Goal: Information Seeking & Learning: Learn about a topic

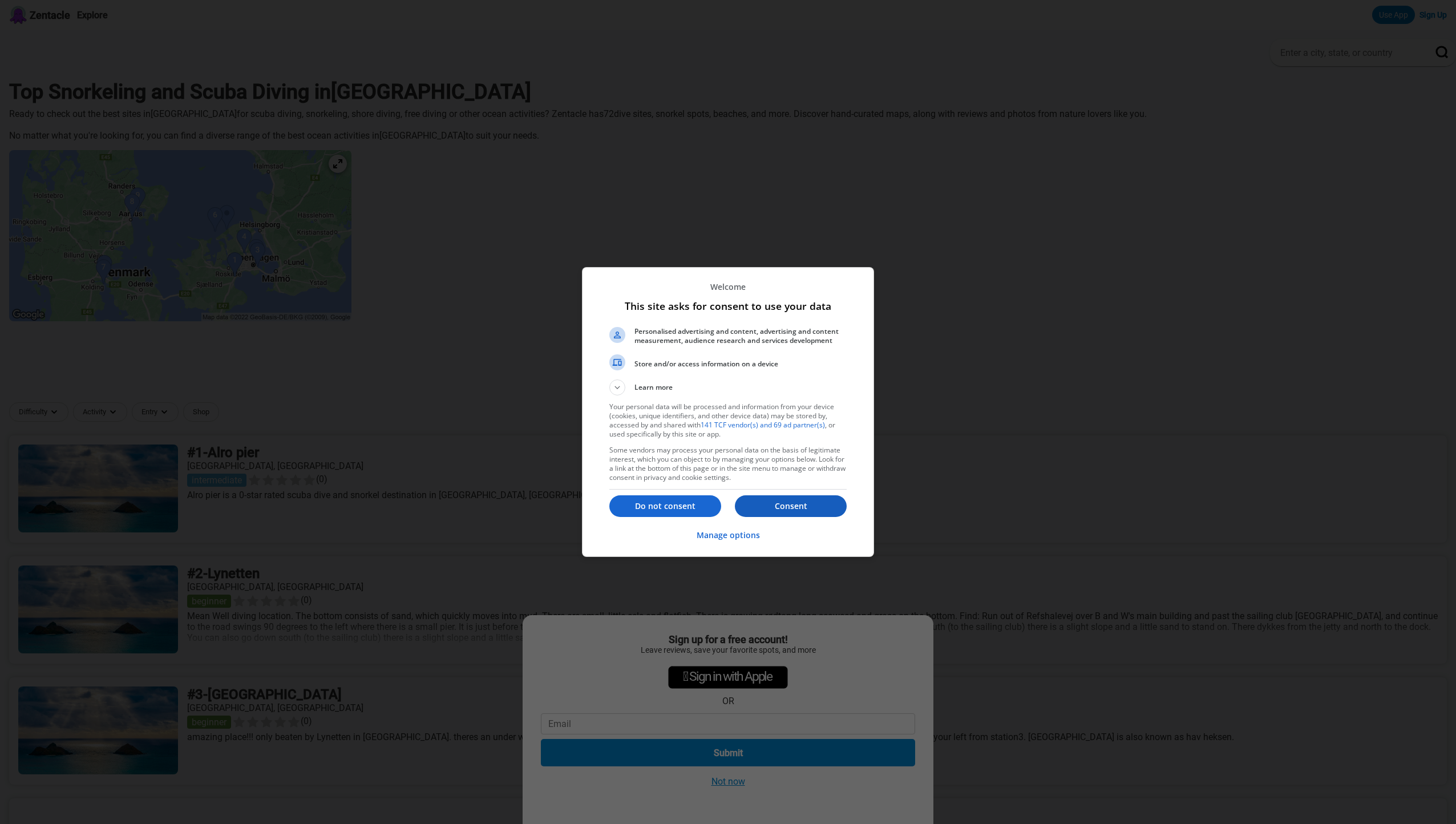
click at [788, 505] on p "Consent" at bounding box center [791, 506] width 112 height 11
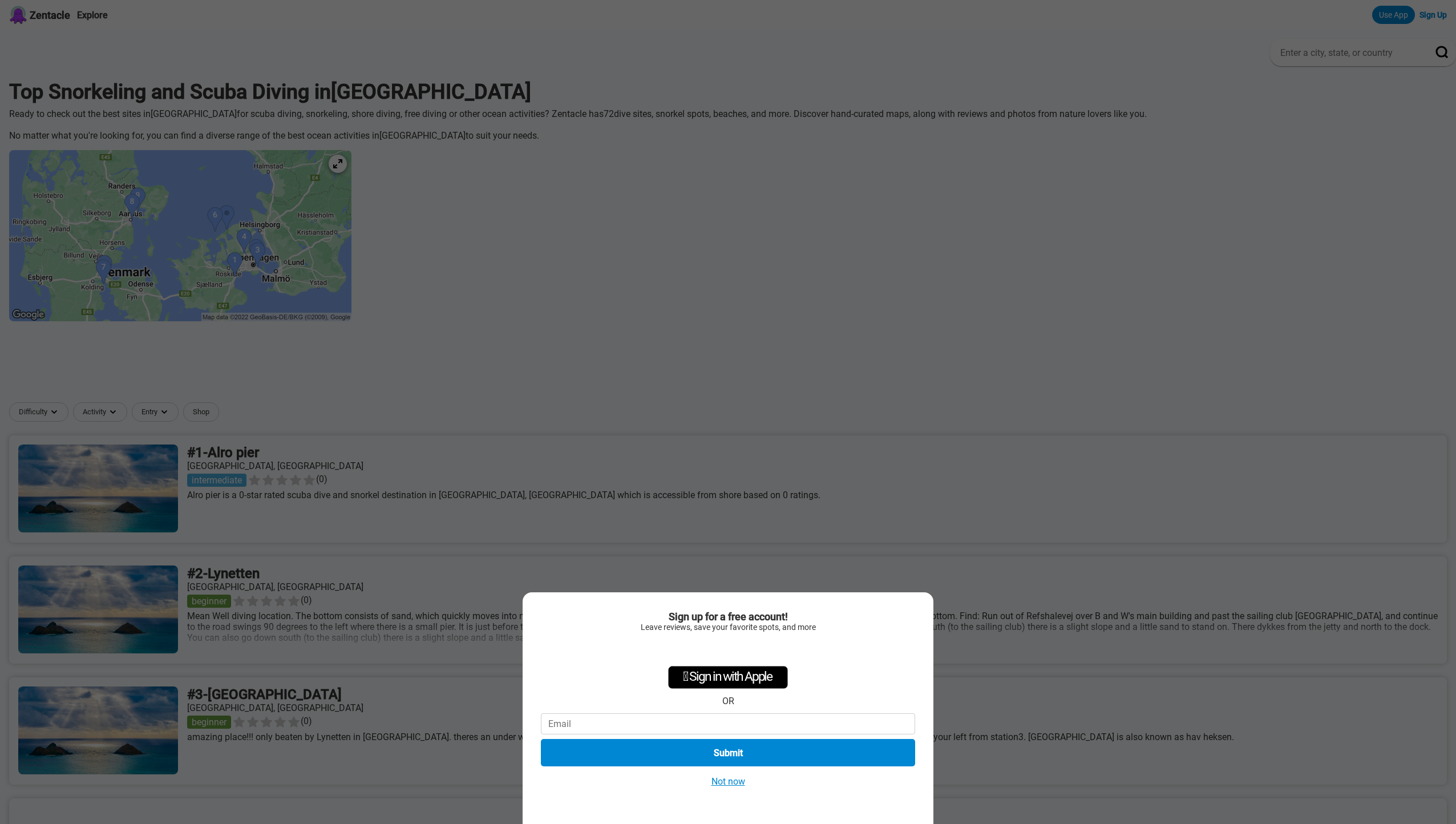
click at [732, 780] on button "Not now" at bounding box center [728, 782] width 41 height 12
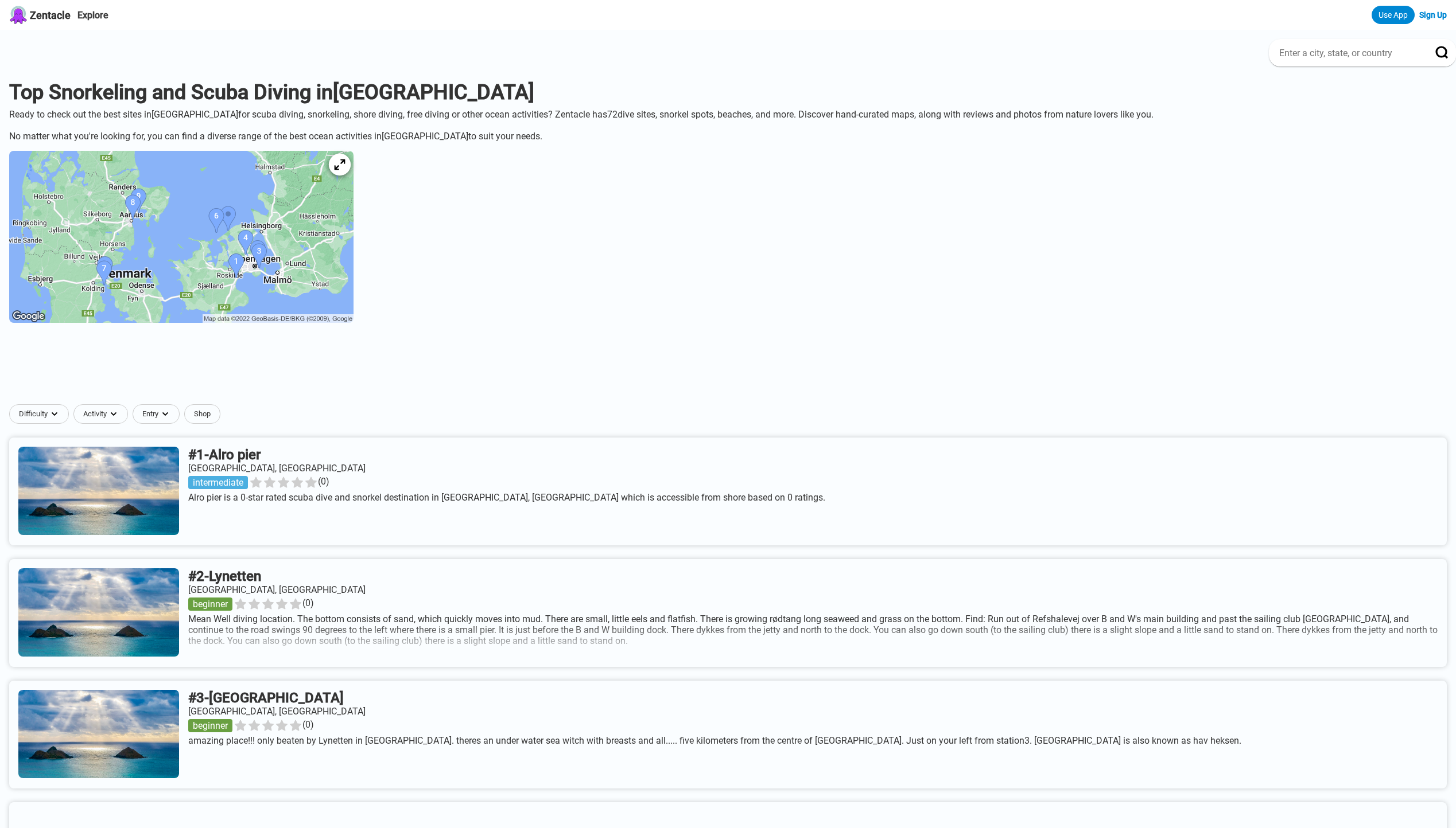
click at [351, 165] on div at bounding box center [340, 165] width 22 height 22
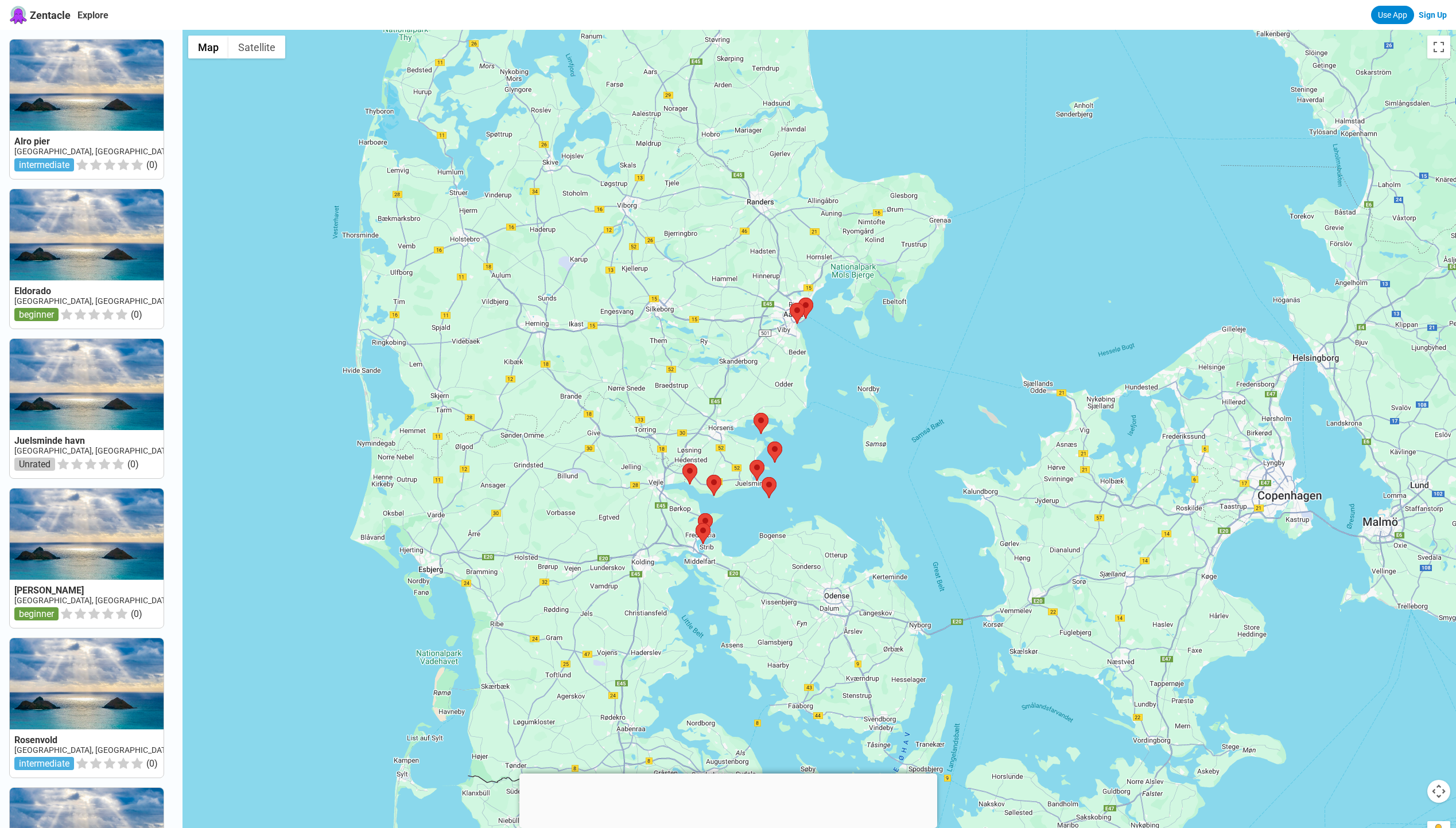
drag, startPoint x: 857, startPoint y: 547, endPoint x: 790, endPoint y: 537, distance: 67.7
click at [790, 537] on div at bounding box center [818, 444] width 1273 height 828
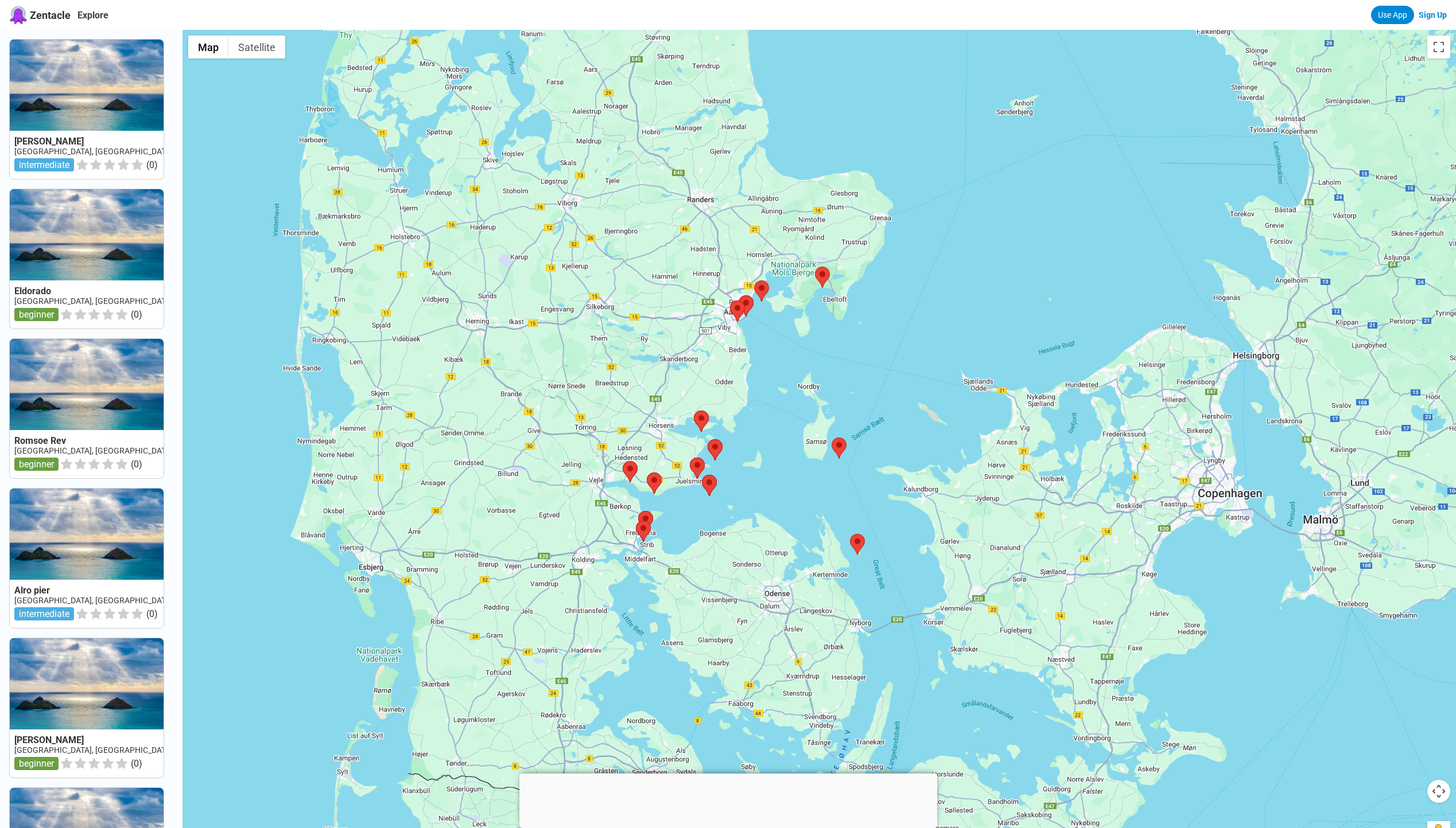
drag, startPoint x: 929, startPoint y: 531, endPoint x: 775, endPoint y: 527, distance: 154.1
click at [780, 527] on div at bounding box center [818, 444] width 1273 height 828
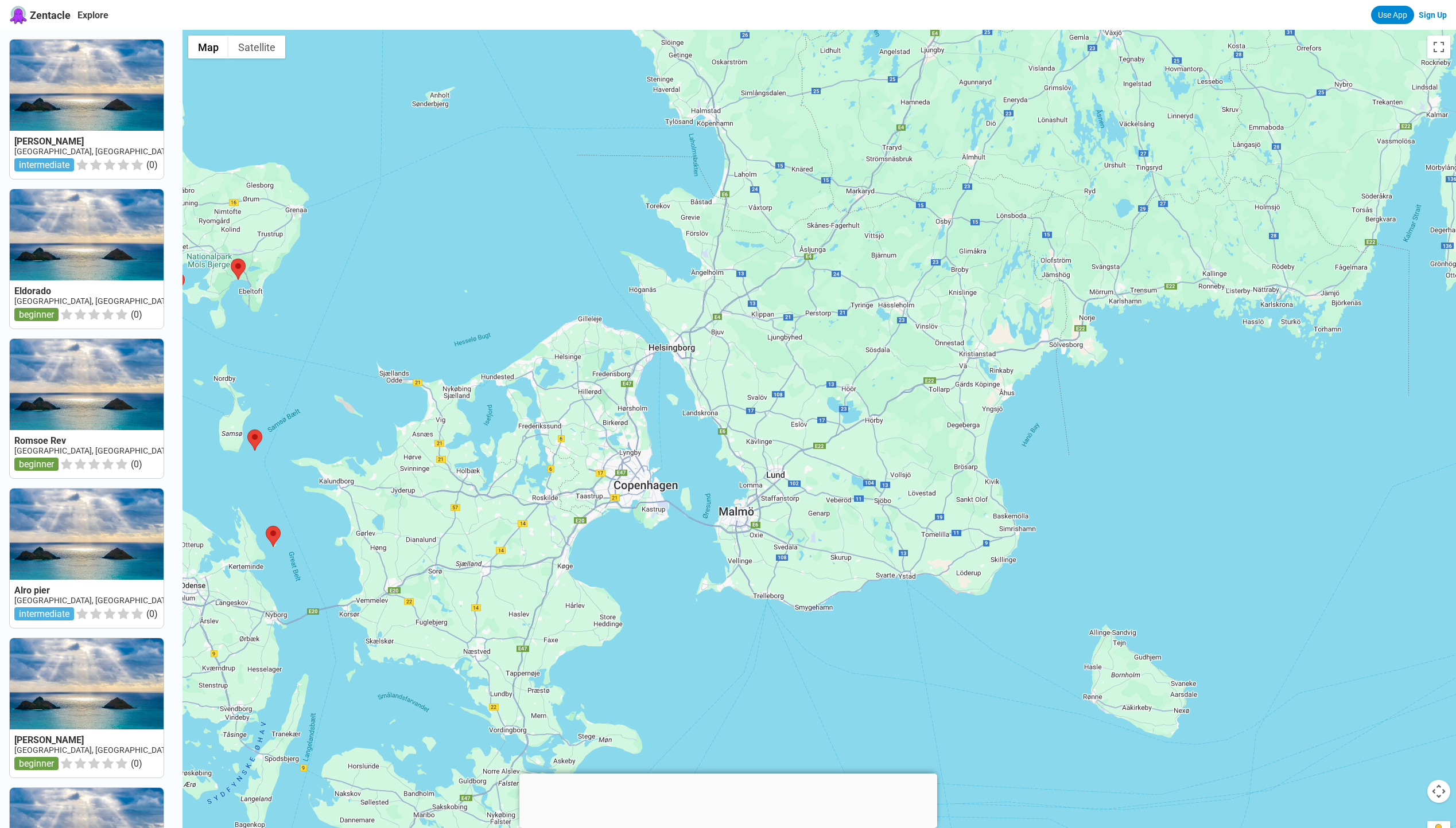
drag, startPoint x: 768, startPoint y: 526, endPoint x: 755, endPoint y: 527, distance: 13.0
click at [755, 527] on div at bounding box center [818, 444] width 1273 height 828
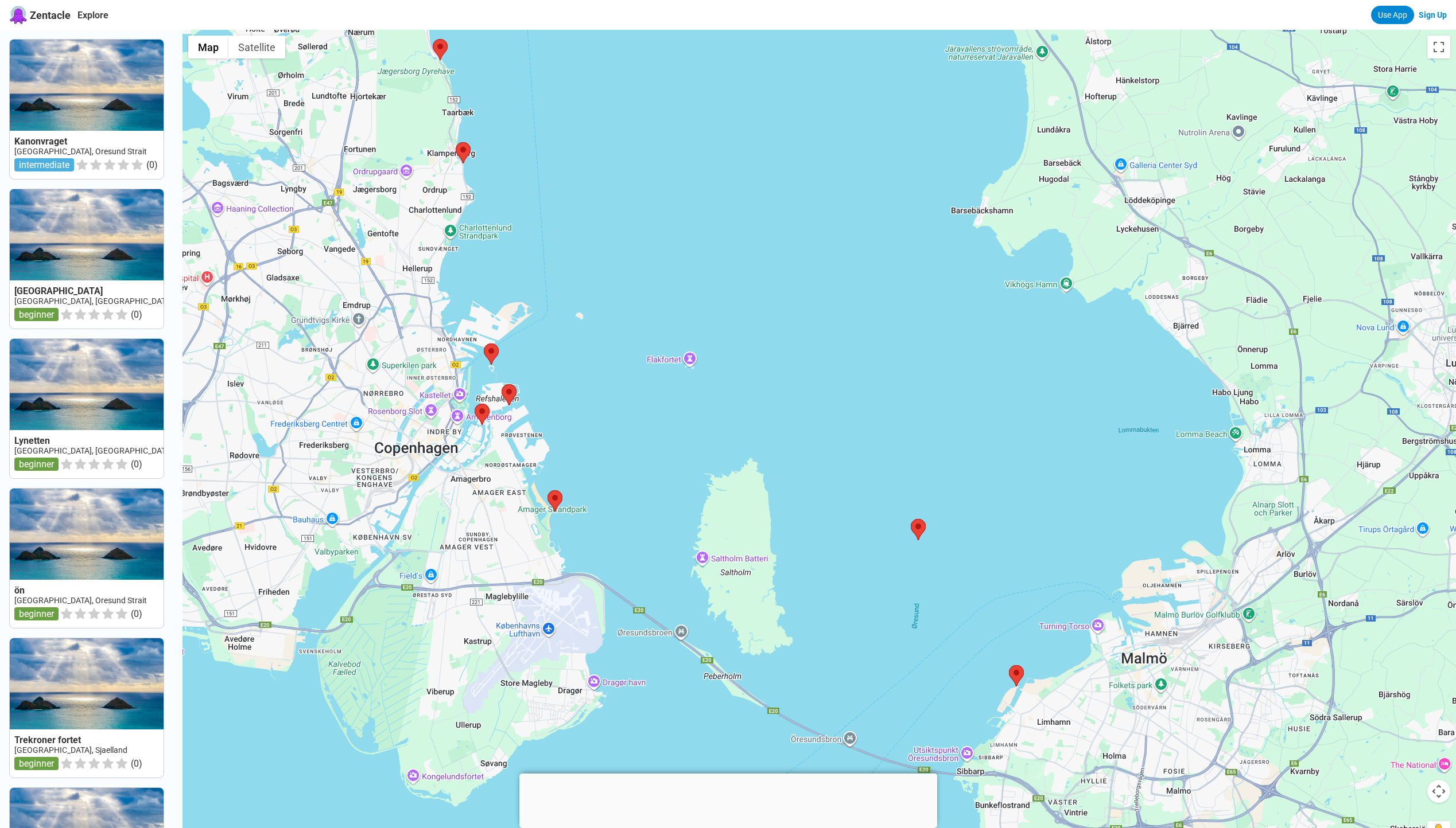
drag, startPoint x: 805, startPoint y: 570, endPoint x: 748, endPoint y: 545, distance: 62.2
click at [749, 545] on div at bounding box center [818, 444] width 1273 height 828
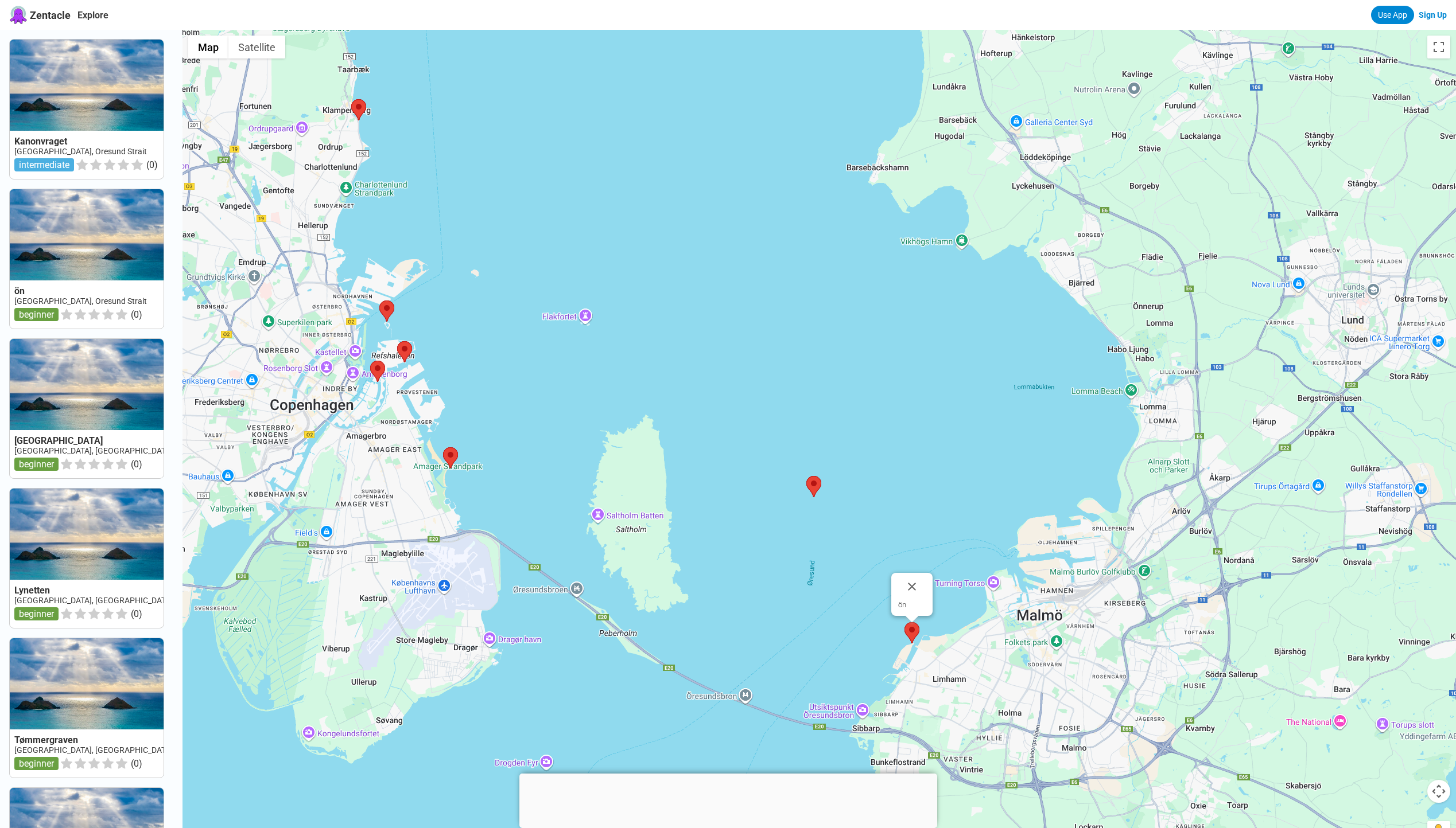
click at [918, 631] on img at bounding box center [912, 633] width 15 height 21
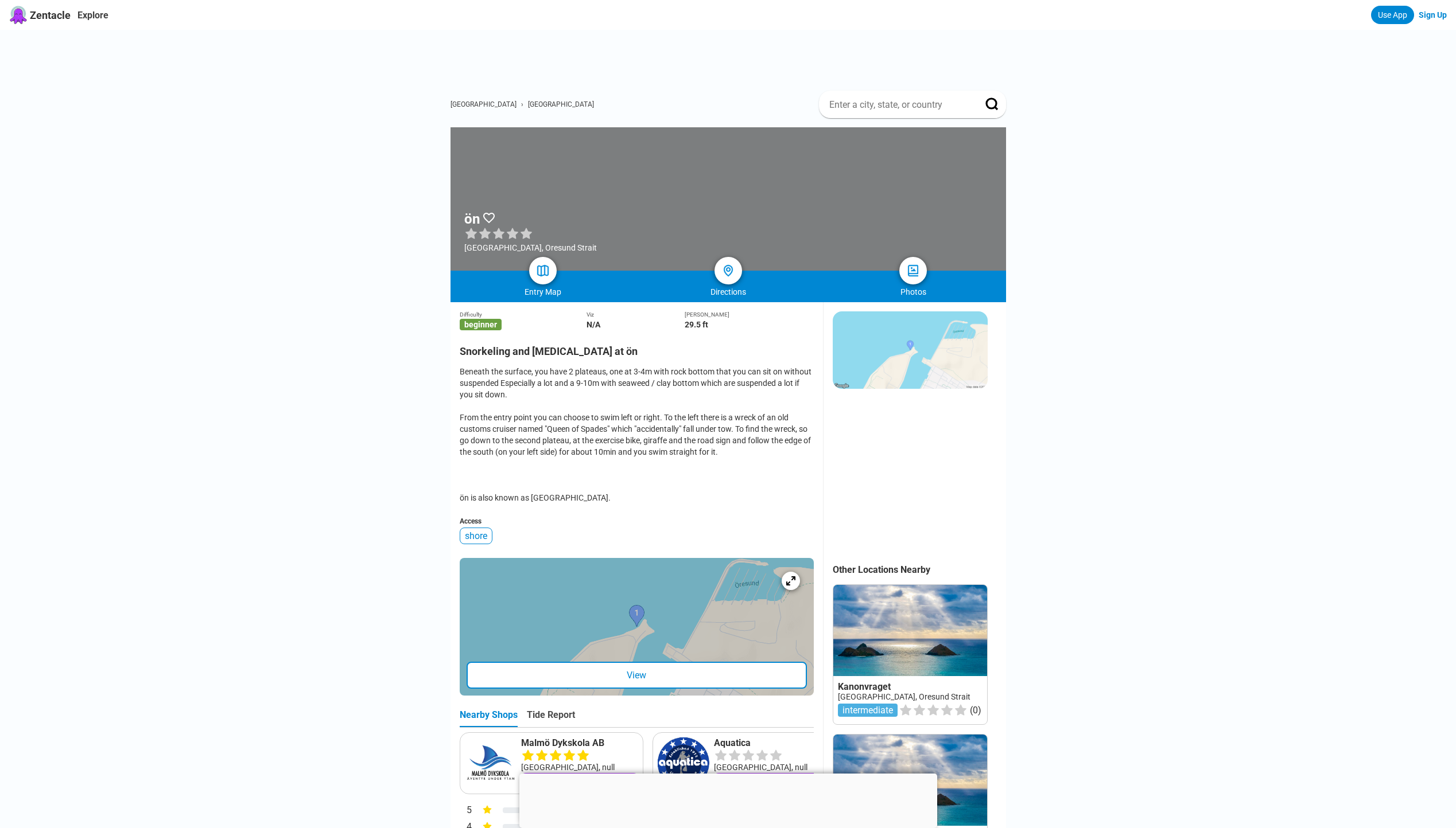
click at [695, 482] on div "Beneath the surface, you have 2 plateaus, one at 3-4m with rock bottom that you…" at bounding box center [636, 435] width 354 height 138
drag, startPoint x: 469, startPoint y: 218, endPoint x: 481, endPoint y: 216, distance: 12.2
click at [481, 216] on div "ön" at bounding box center [530, 219] width 133 height 16
drag, startPoint x: 480, startPoint y: 220, endPoint x: 467, endPoint y: 218, distance: 13.2
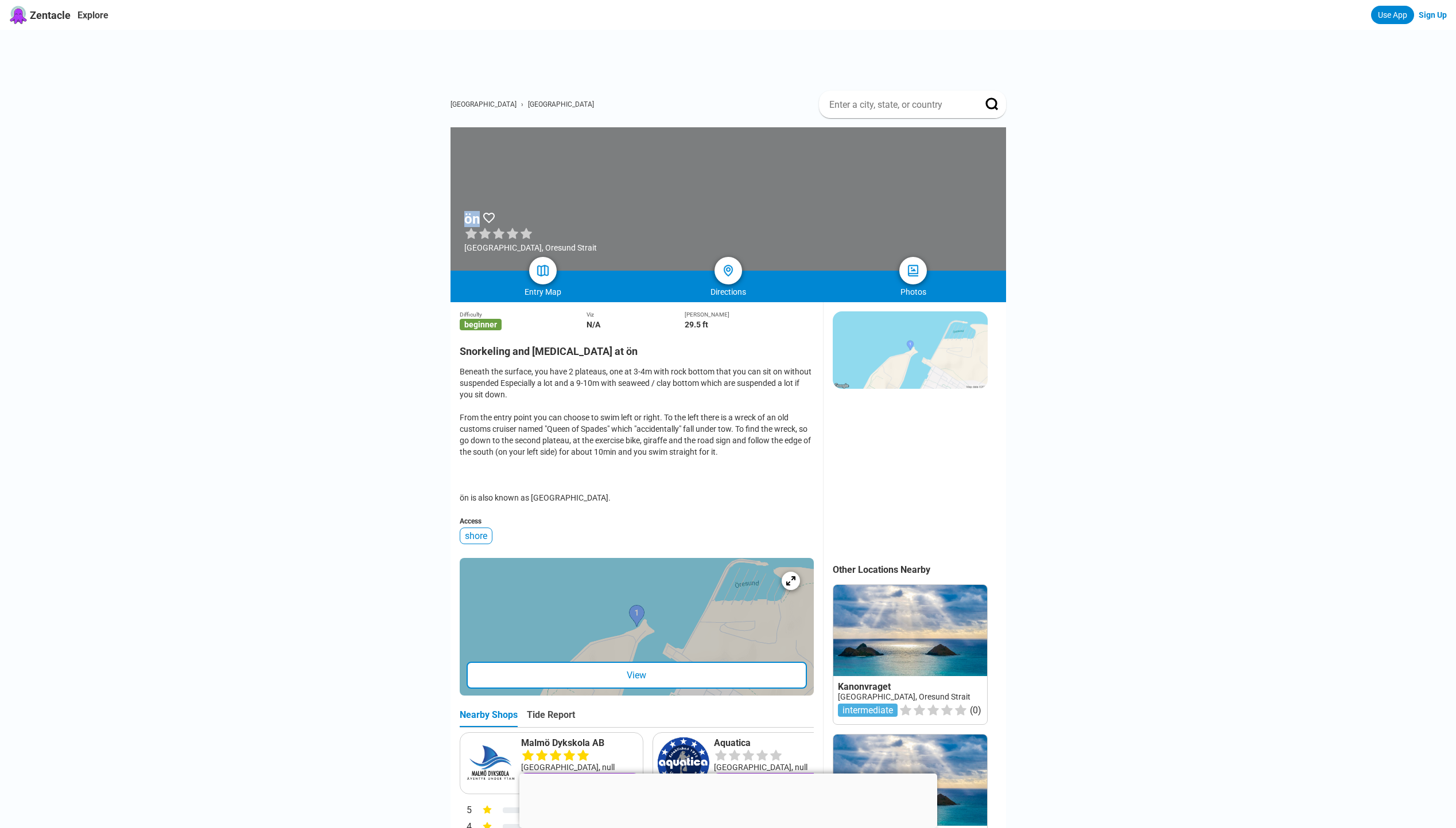
click at [467, 218] on h1 "ön" at bounding box center [471, 219] width 15 height 16
copy h1 "ön"
